Goal: Information Seeking & Learning: Learn about a topic

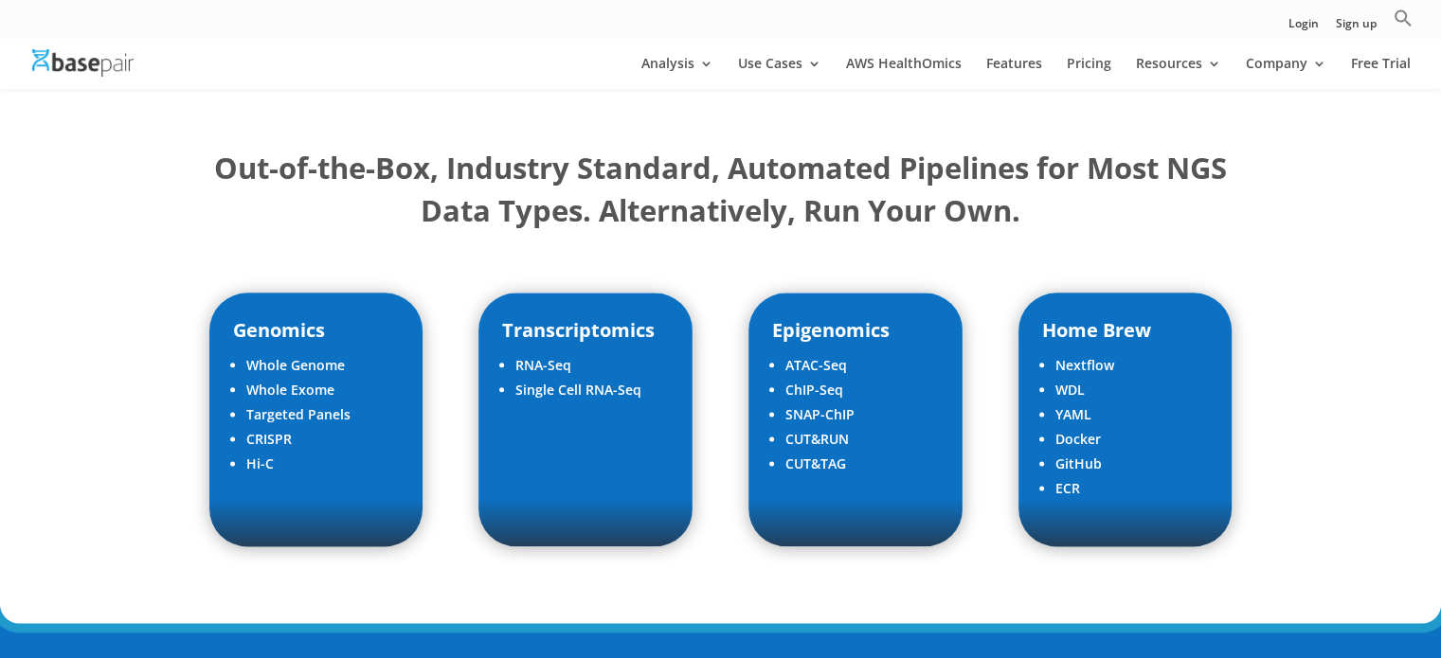
scroll to position [2332, 0]
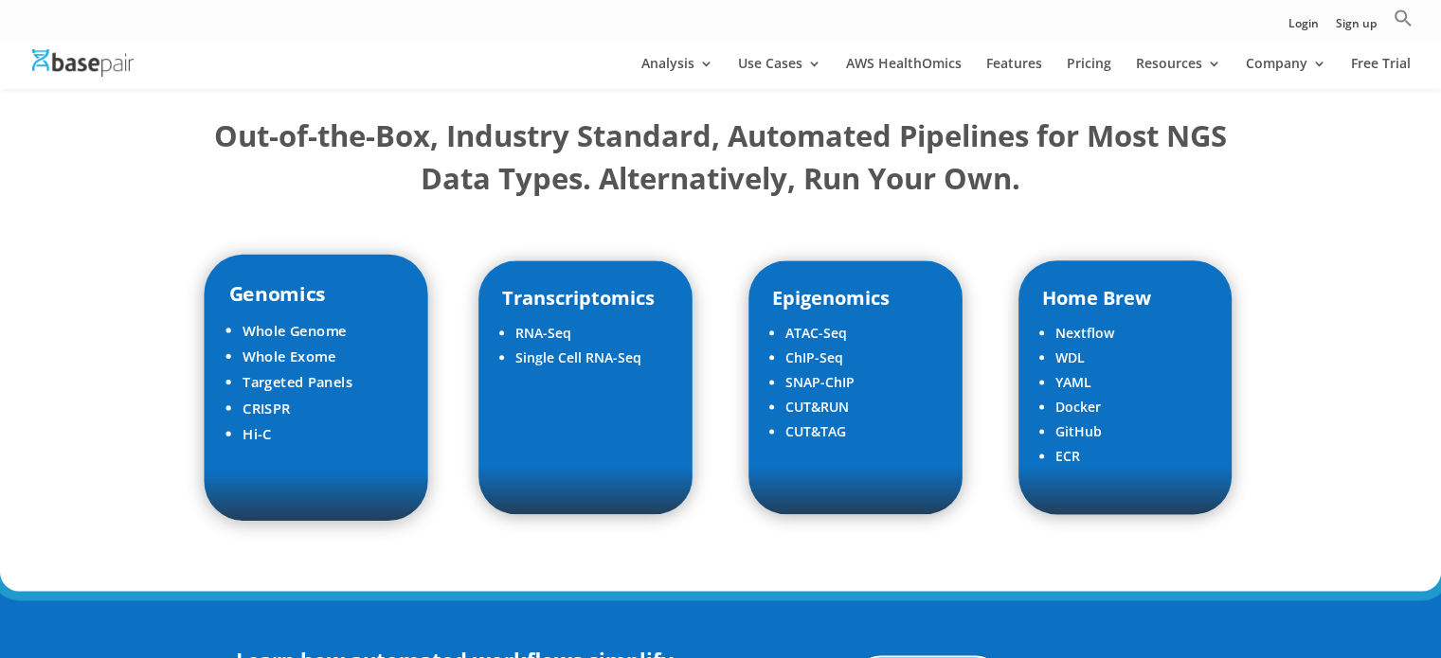
click at [360, 440] on li "Hi-C" at bounding box center [323, 435] width 161 height 26
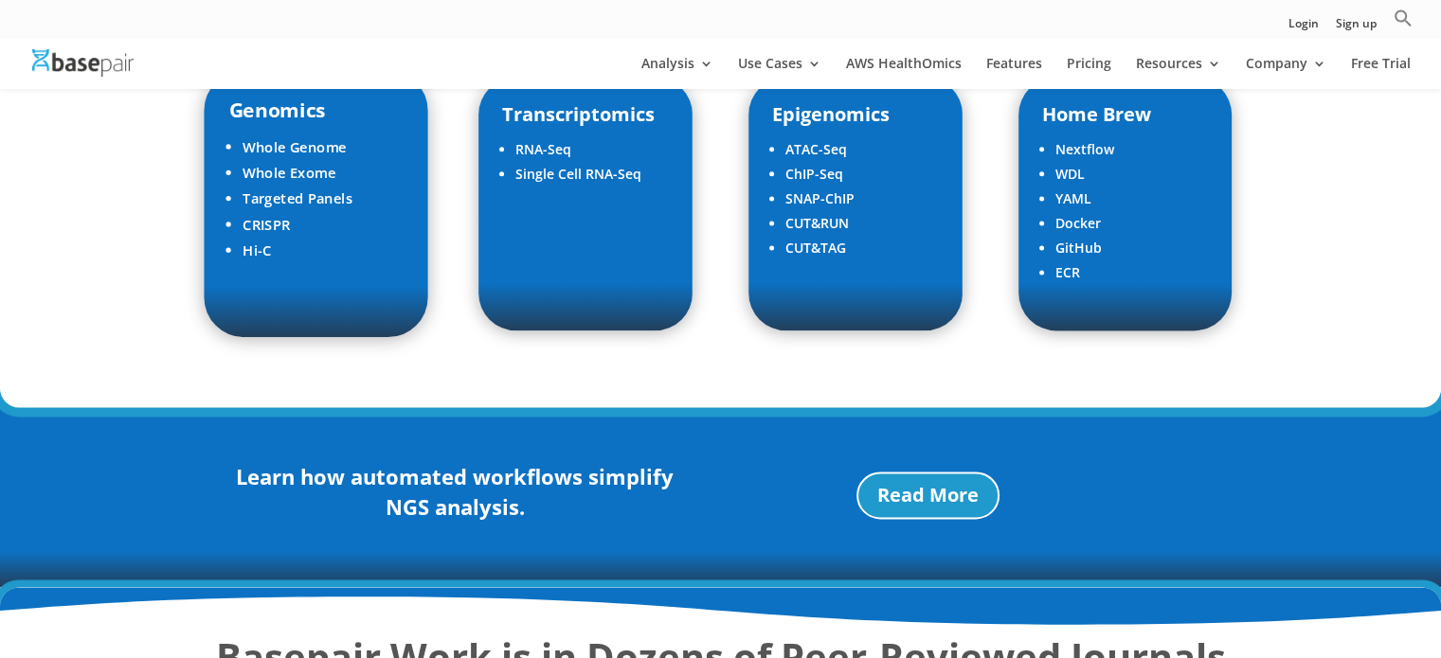
scroll to position [2518, 0]
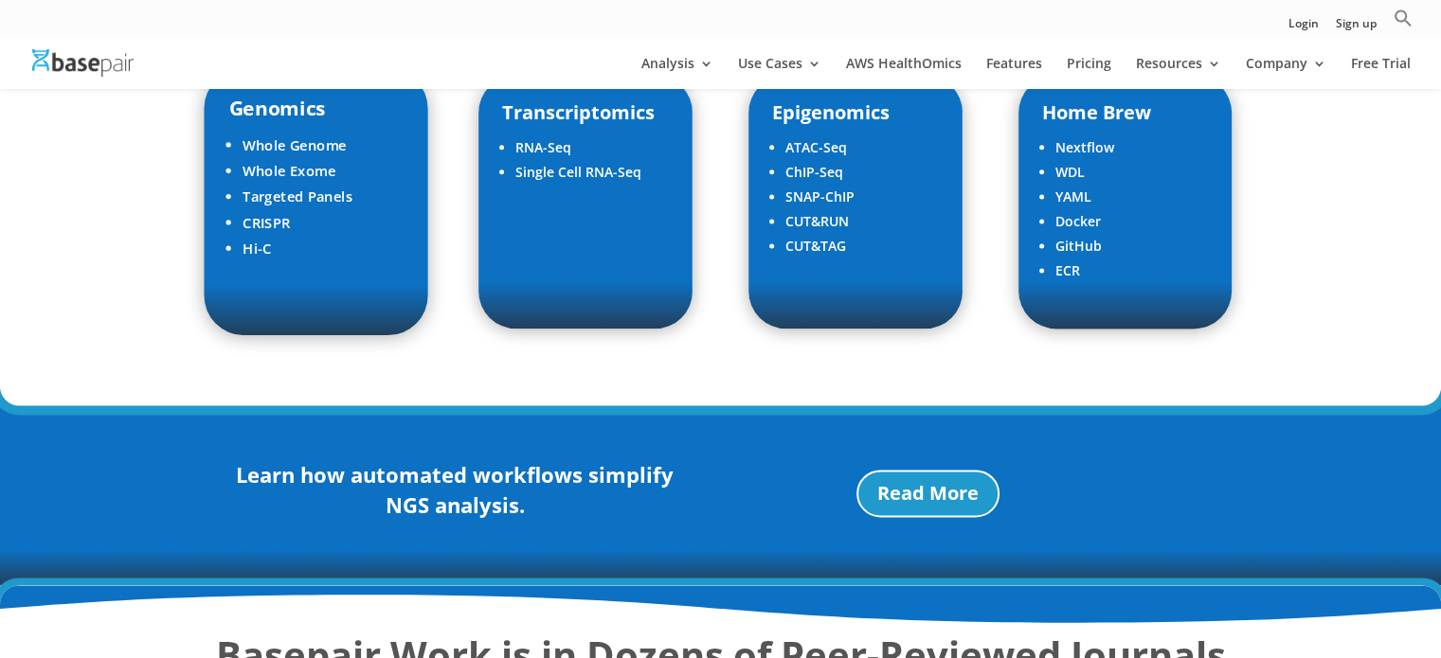
click at [291, 139] on li "Whole Genome" at bounding box center [323, 145] width 161 height 26
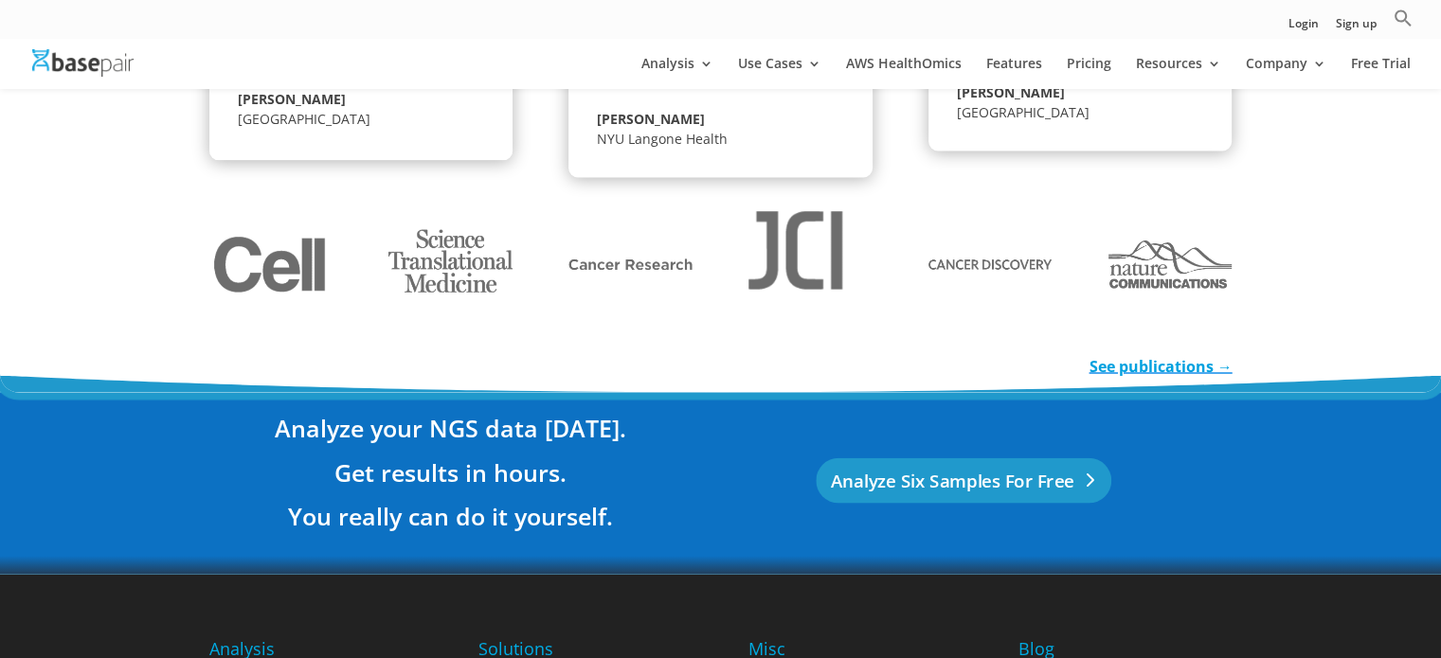
scroll to position [3308, 0]
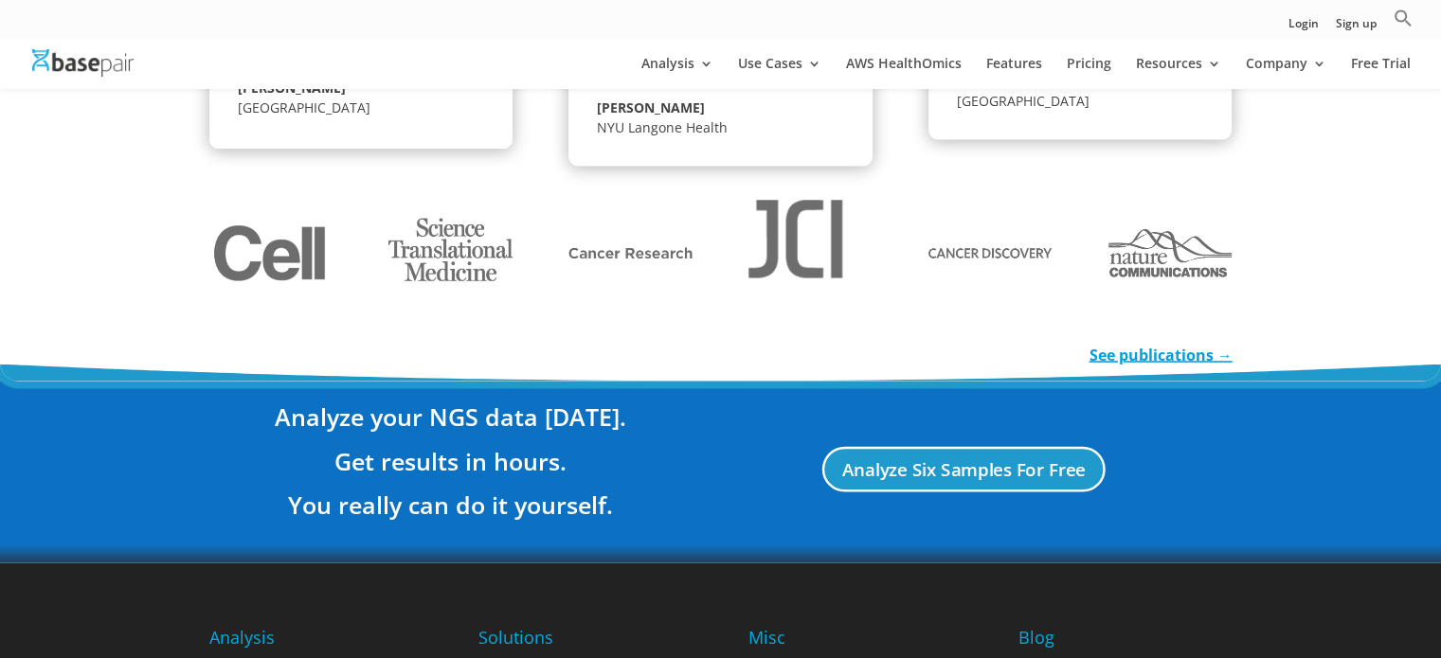
click at [1122, 357] on link "See publications →" at bounding box center [1160, 354] width 143 height 21
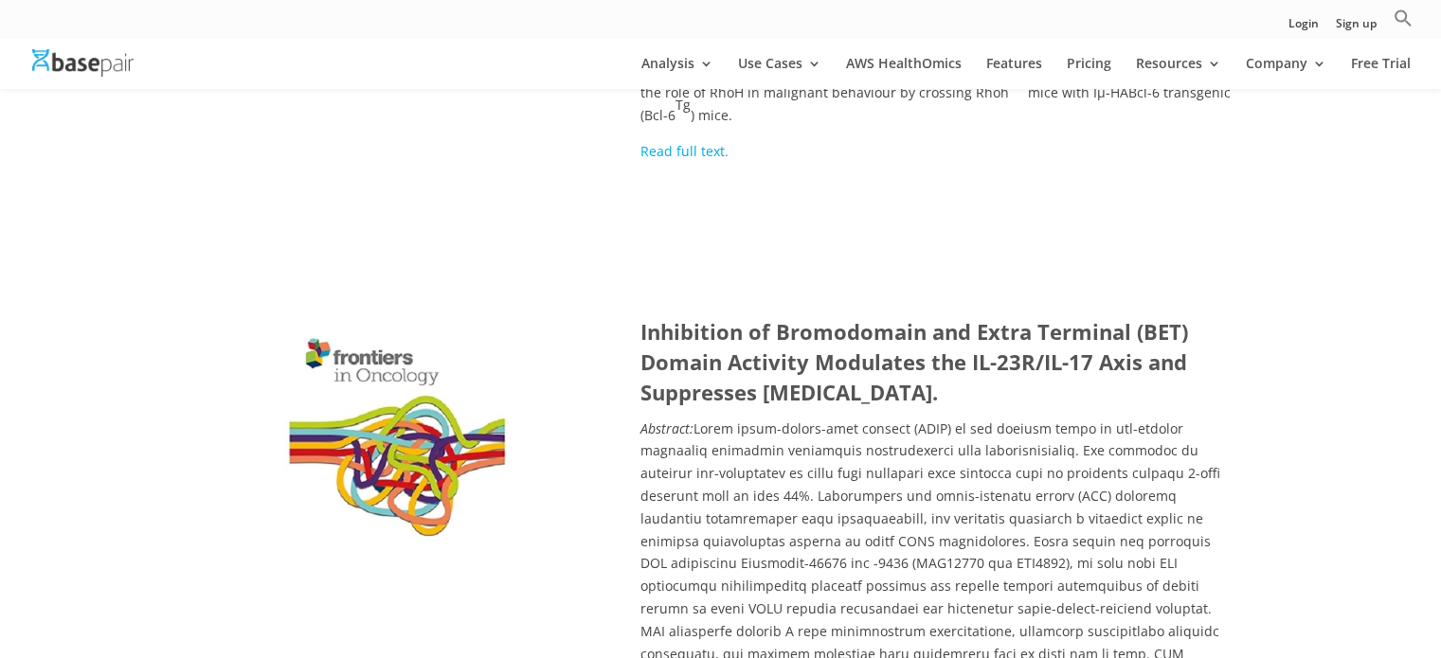
scroll to position [15355, 0]
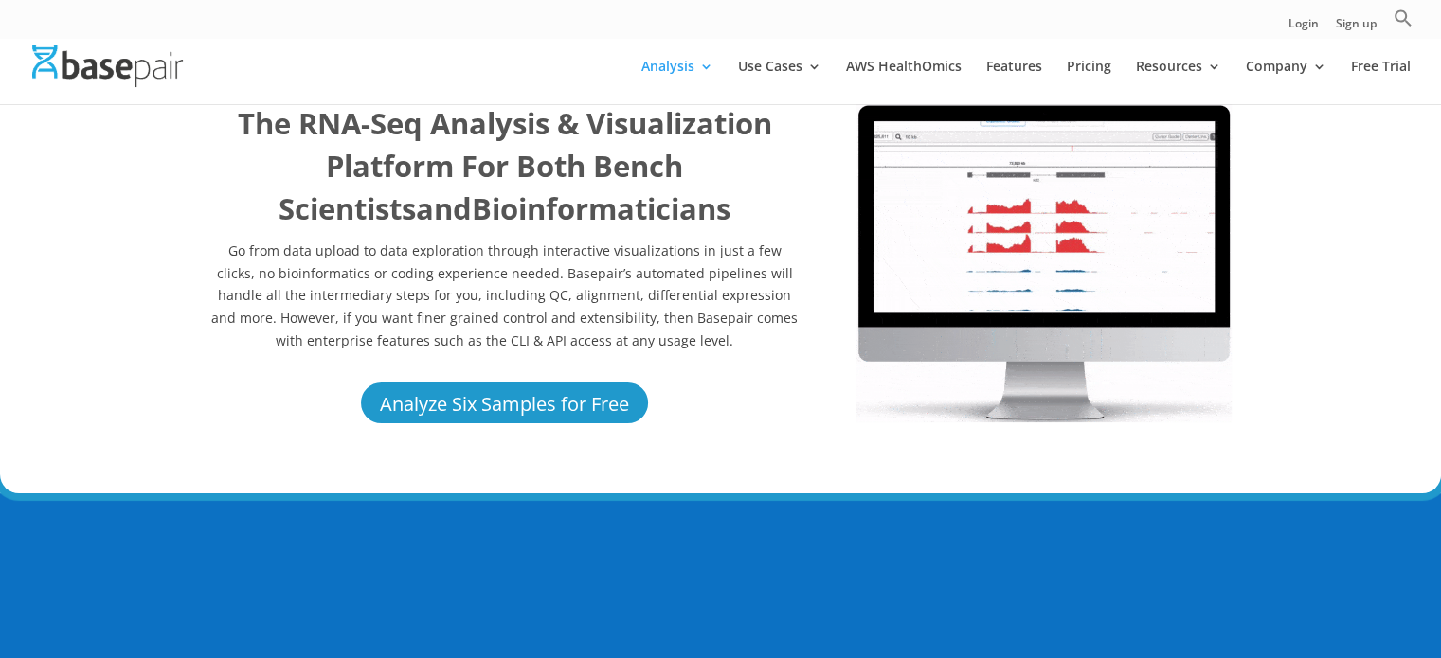
scroll to position [67, 0]
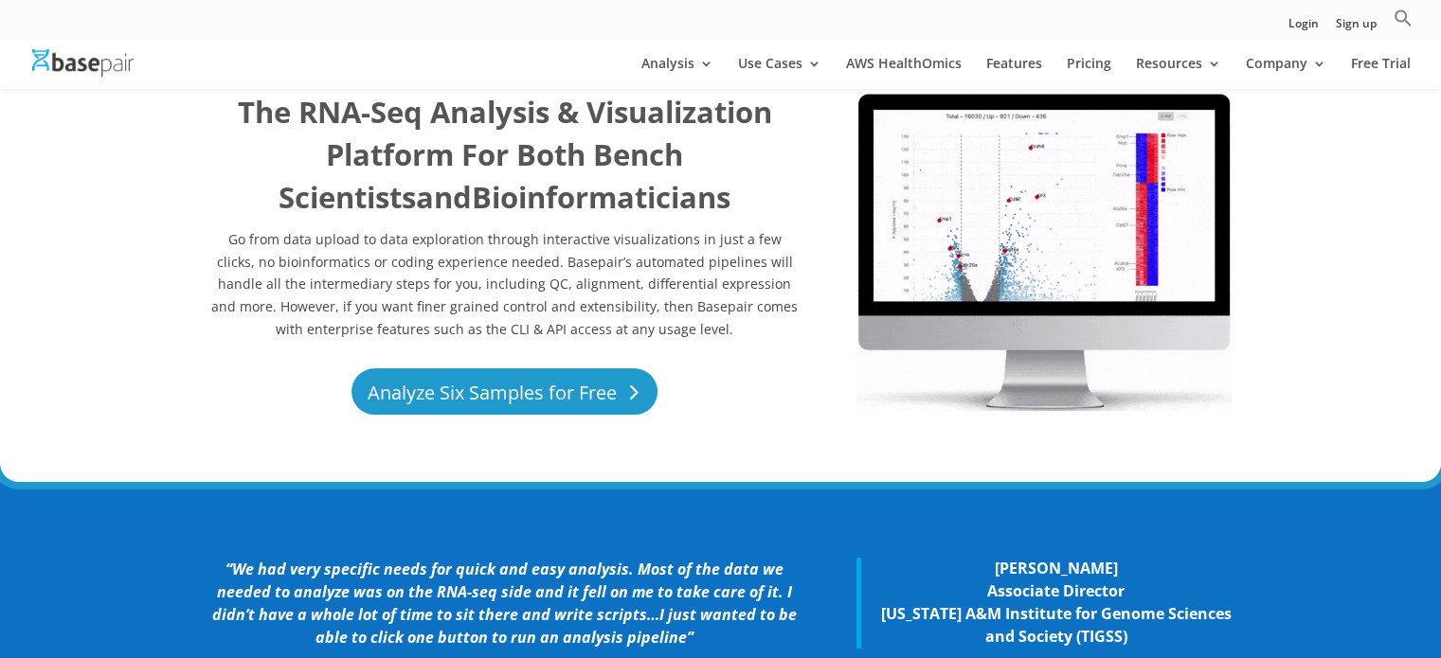
click at [438, 400] on link "Analyze Six Samples for Free" at bounding box center [504, 392] width 306 height 46
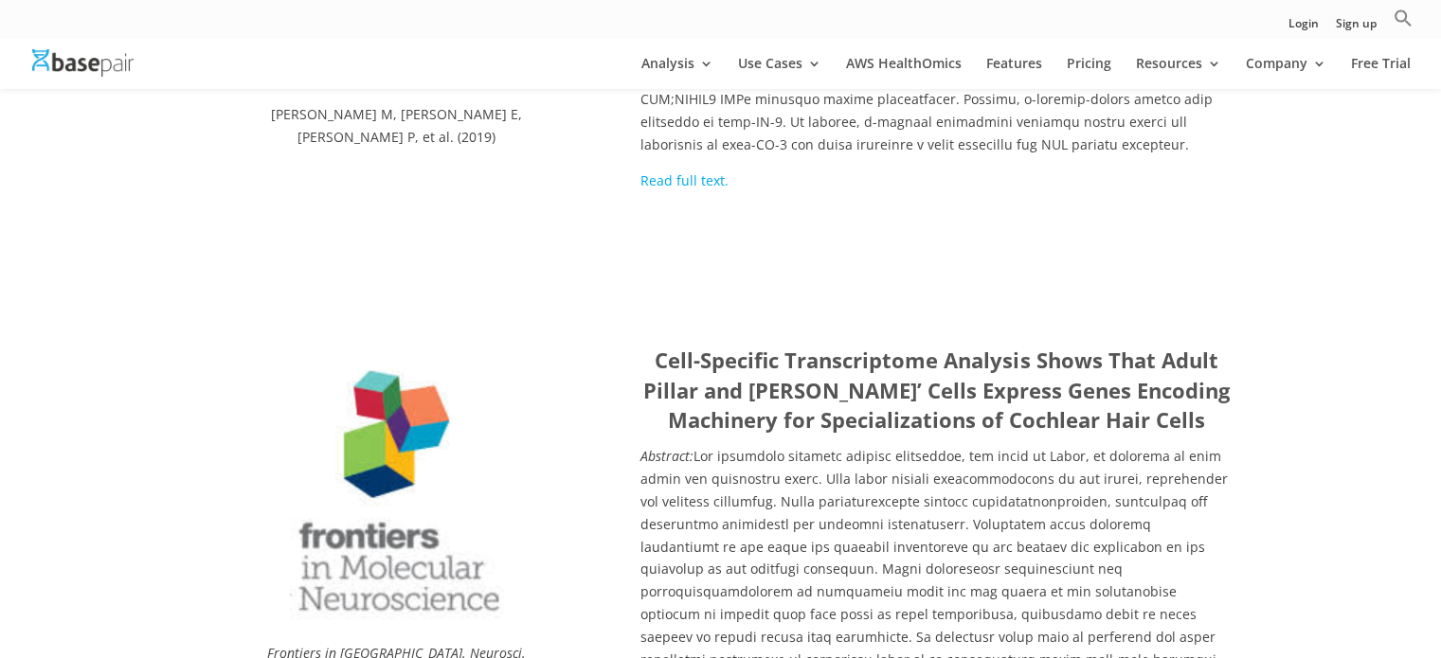
scroll to position [9120, 0]
